Goal: Information Seeking & Learning: Learn about a topic

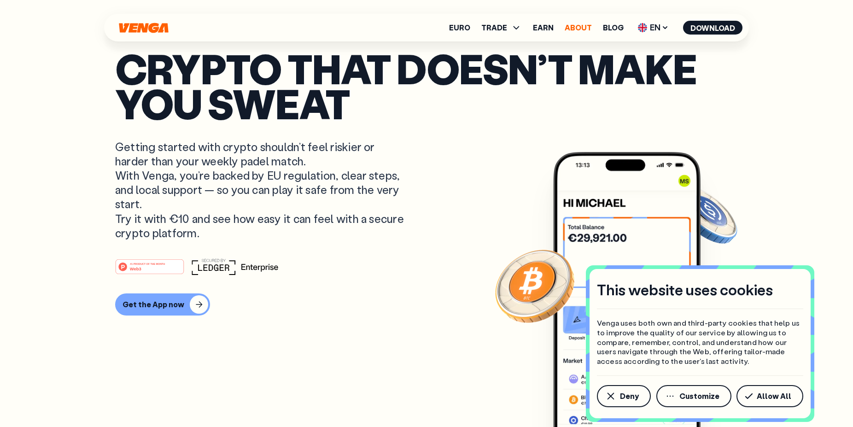
click at [567, 31] on link "About" at bounding box center [577, 27] width 27 height 7
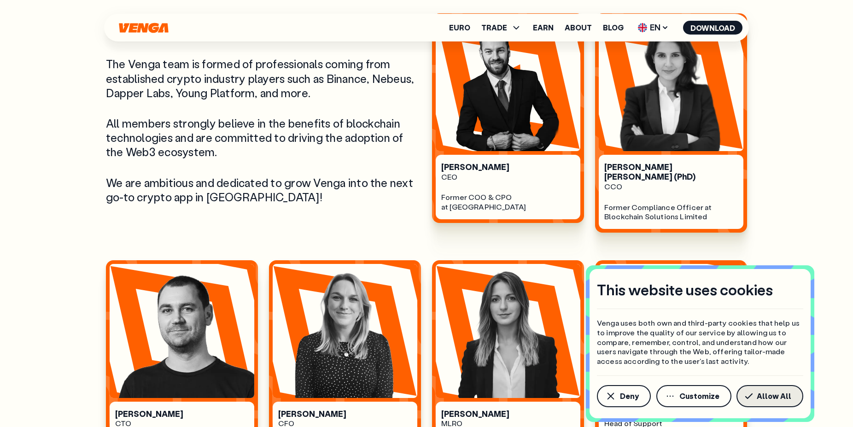
click at [764, 398] on span "Allow All" at bounding box center [773, 395] width 35 height 7
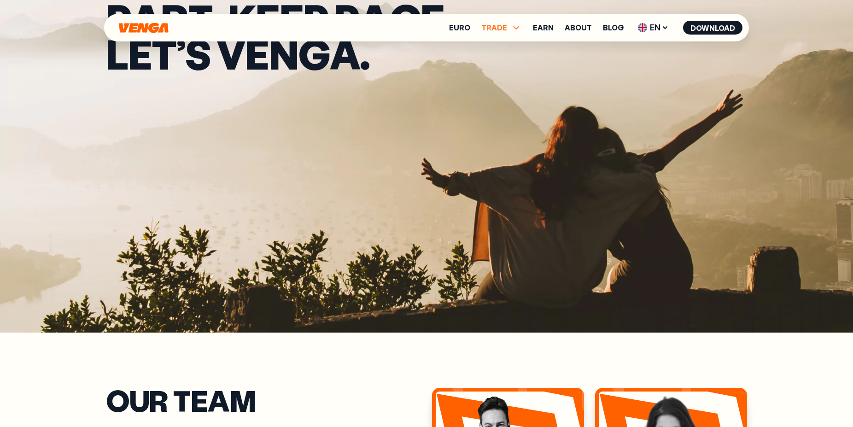
scroll to position [94, 0]
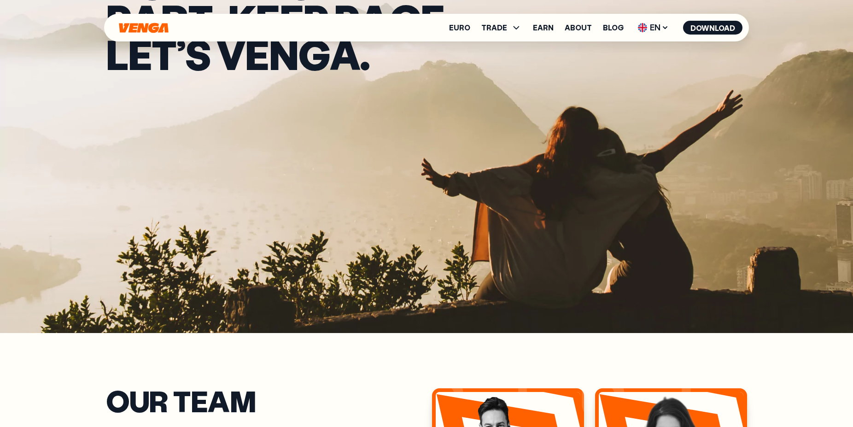
click at [461, 22] on ul "Euro TRADE Buy Sell Swap Exchange Earn About Blog EN English - EN Español - ES …" at bounding box center [595, 27] width 293 height 15
click at [463, 29] on link "Euro" at bounding box center [459, 27] width 21 height 7
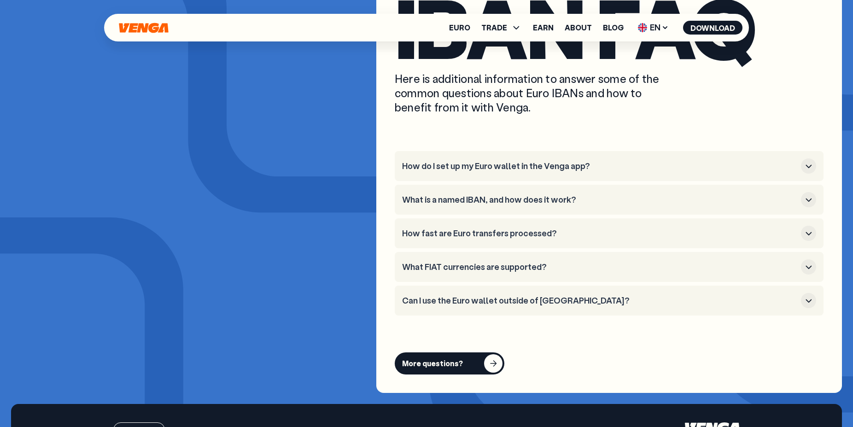
scroll to position [3474, 0]
click at [488, 261] on h3 "What FIAT currencies are supported?" at bounding box center [599, 266] width 395 height 10
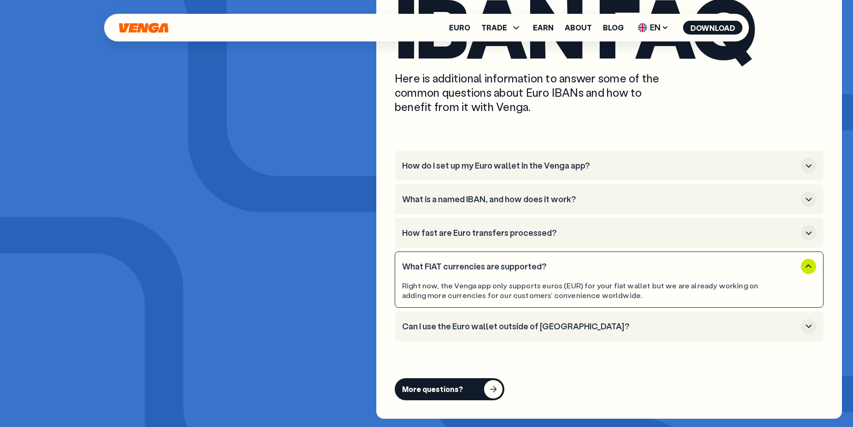
click at [482, 261] on h3 "What FIAT currencies are supported?" at bounding box center [599, 266] width 395 height 10
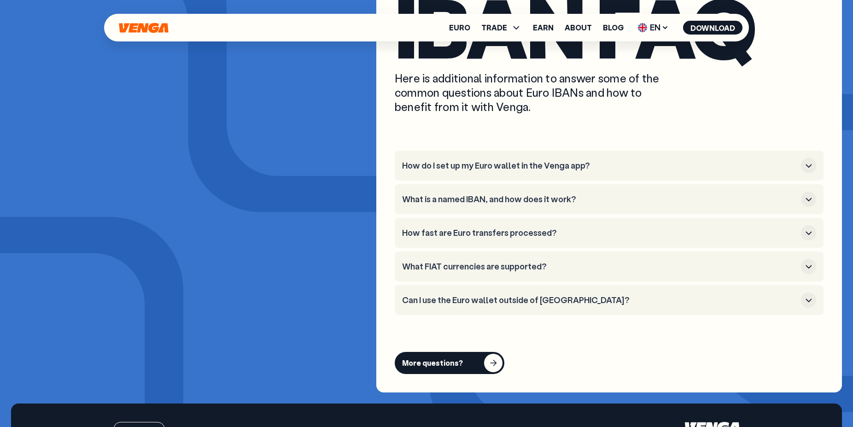
click at [471, 228] on h3 "How fast are Euro transfers processed?" at bounding box center [599, 233] width 395 height 10
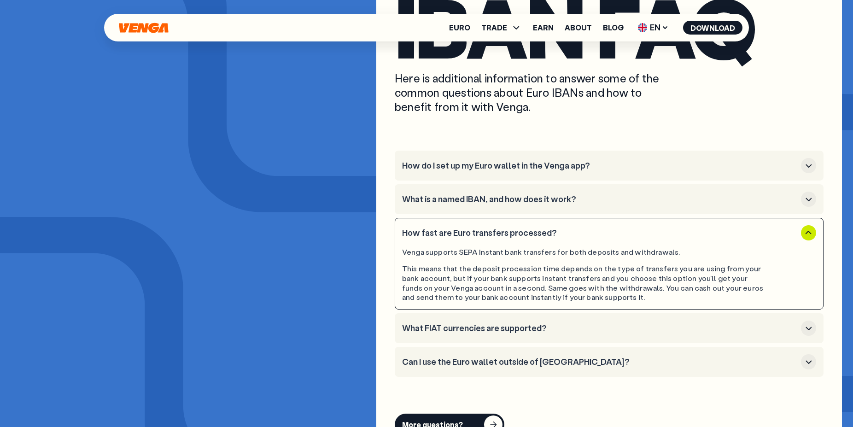
click at [471, 228] on h3 "How fast are Euro transfers processed?" at bounding box center [599, 233] width 395 height 10
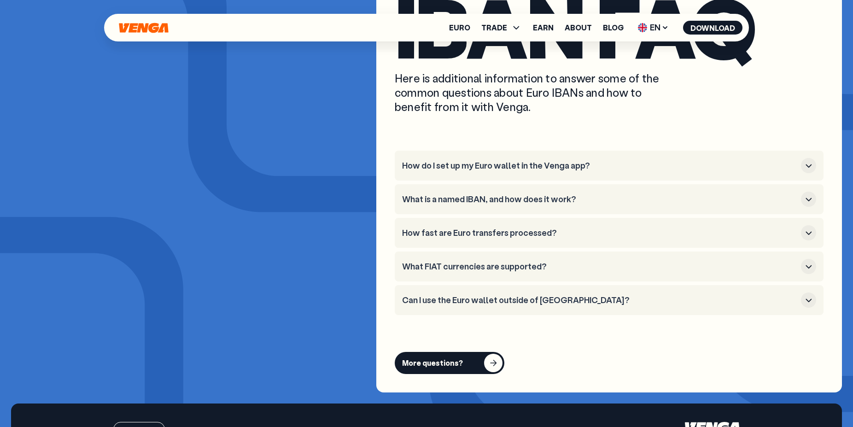
click at [436, 295] on h3 "Can I use the Euro wallet outside of [GEOGRAPHIC_DATA]?" at bounding box center [599, 300] width 395 height 10
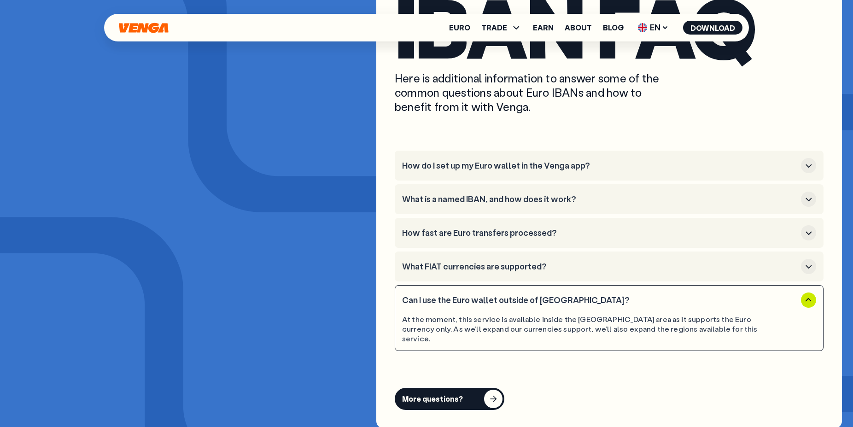
click at [435, 295] on h3 "Can I use the Euro wallet outside of [GEOGRAPHIC_DATA]?" at bounding box center [599, 300] width 395 height 10
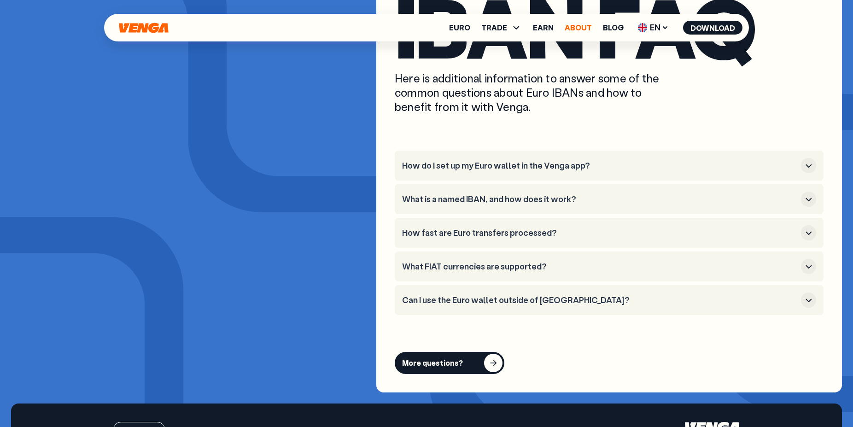
click at [575, 24] on link "About" at bounding box center [577, 27] width 27 height 7
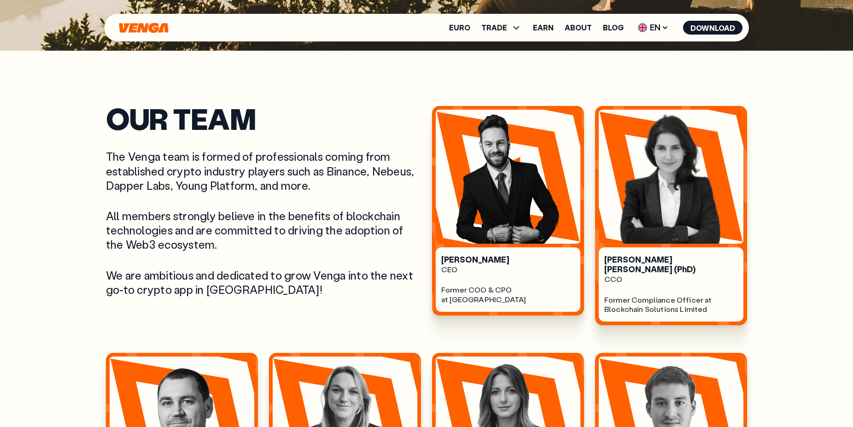
scroll to position [376, 0]
click at [495, 29] on span "TRADE" at bounding box center [494, 27] width 26 height 7
click at [461, 26] on link "Euro" at bounding box center [459, 27] width 21 height 7
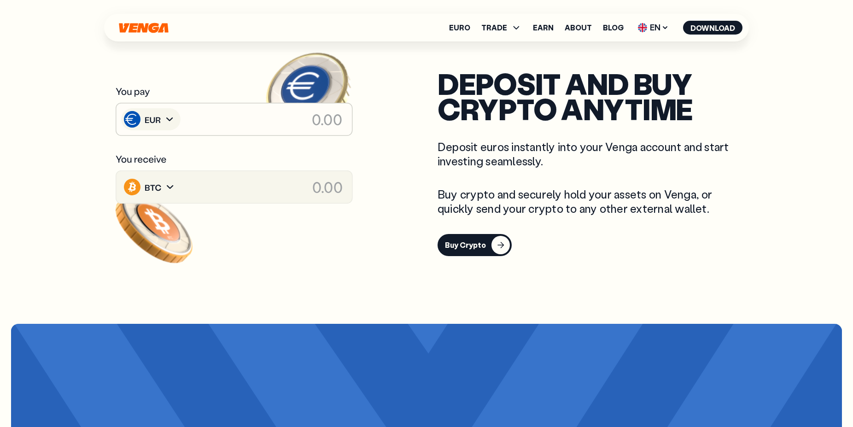
scroll to position [1409, 0]
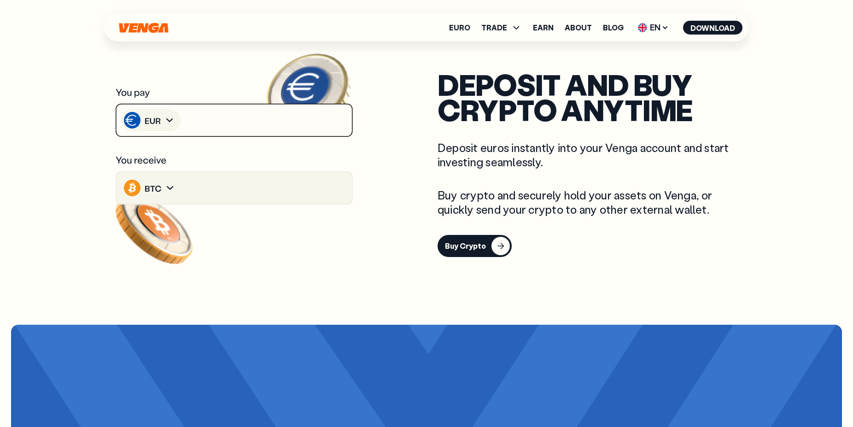
click at [155, 103] on image at bounding box center [154, 90] width 90 height 83
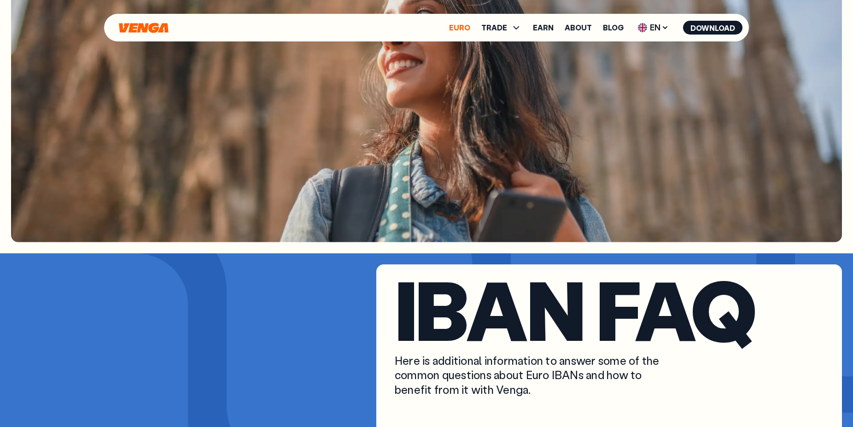
scroll to position [3193, 0]
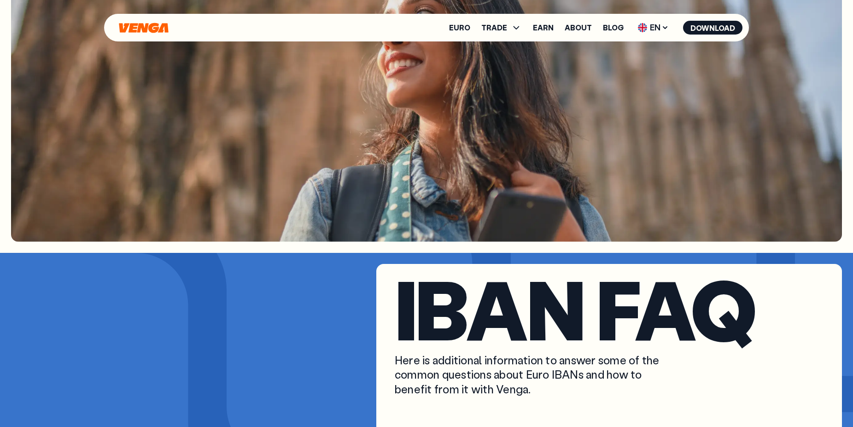
click at [156, 25] on icon "Home" at bounding box center [143, 28] width 49 height 10
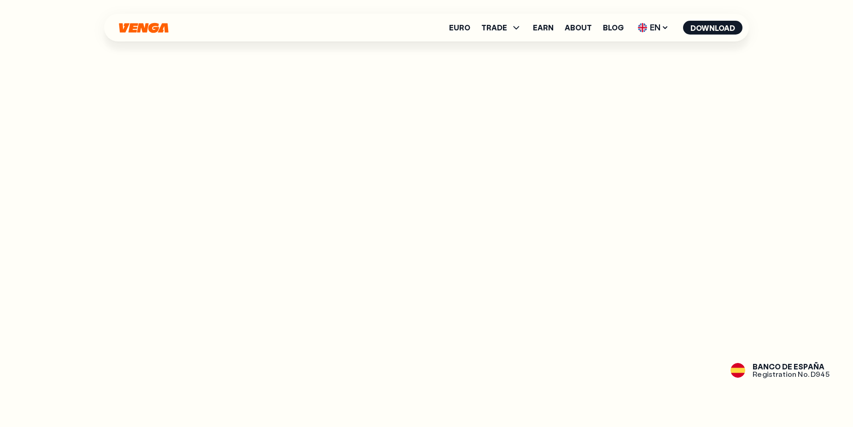
scroll to position [1221, 0]
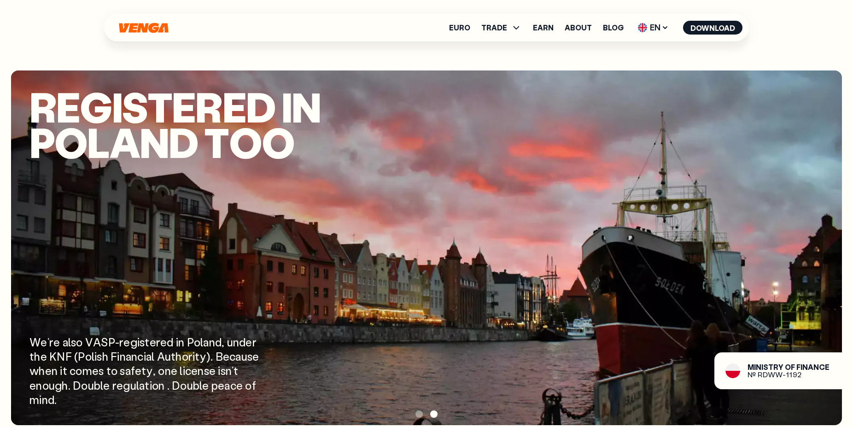
click at [417, 410] on div at bounding box center [426, 414] width 830 height 14
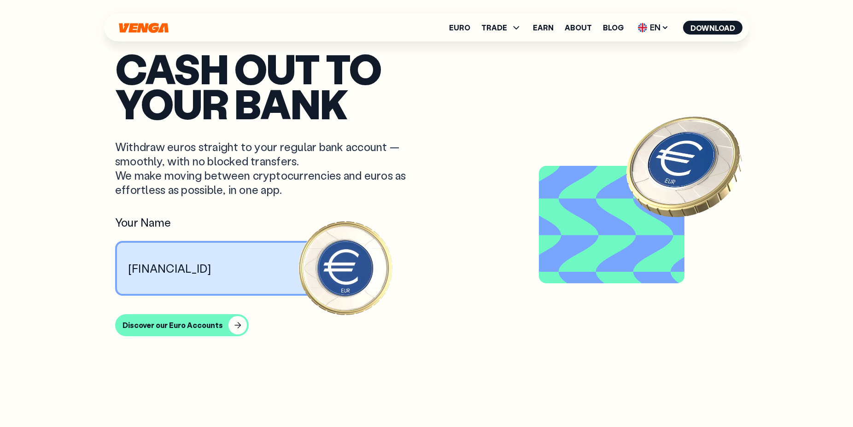
scroll to position [1221, 0]
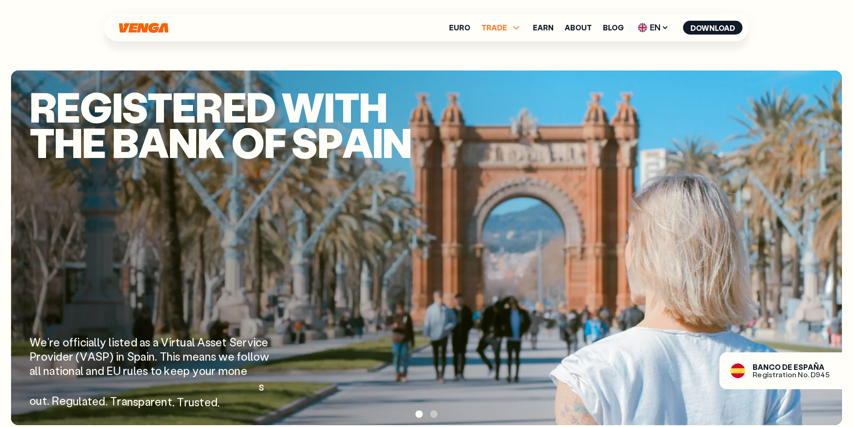
click at [507, 31] on span "TRADE" at bounding box center [494, 27] width 26 height 7
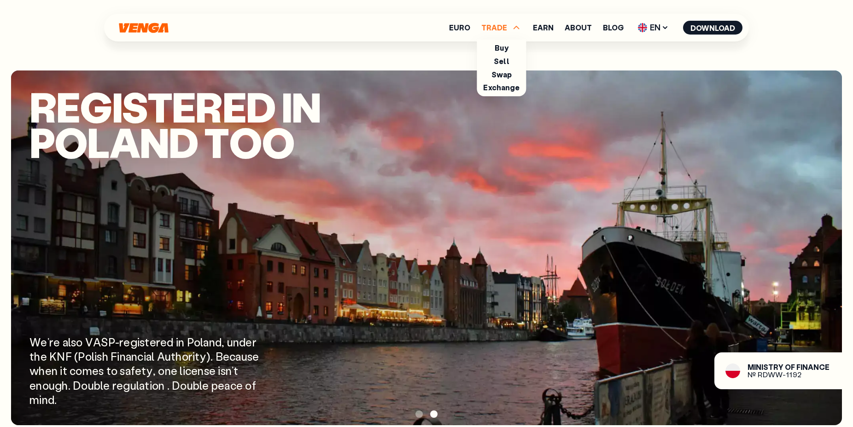
click at [507, 31] on span "TRADE" at bounding box center [494, 27] width 26 height 7
